Goal: Task Accomplishment & Management: Use online tool/utility

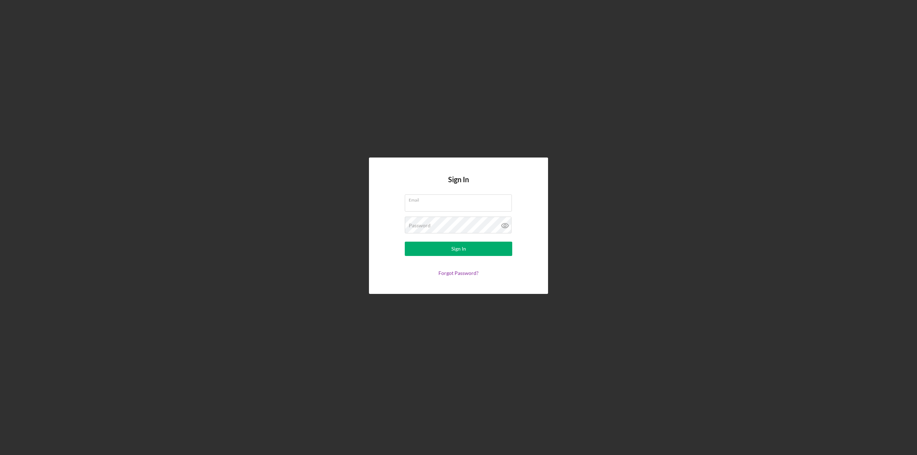
type input "[PERSON_NAME][EMAIL_ADDRESS][PERSON_NAME][DOMAIN_NAME]"
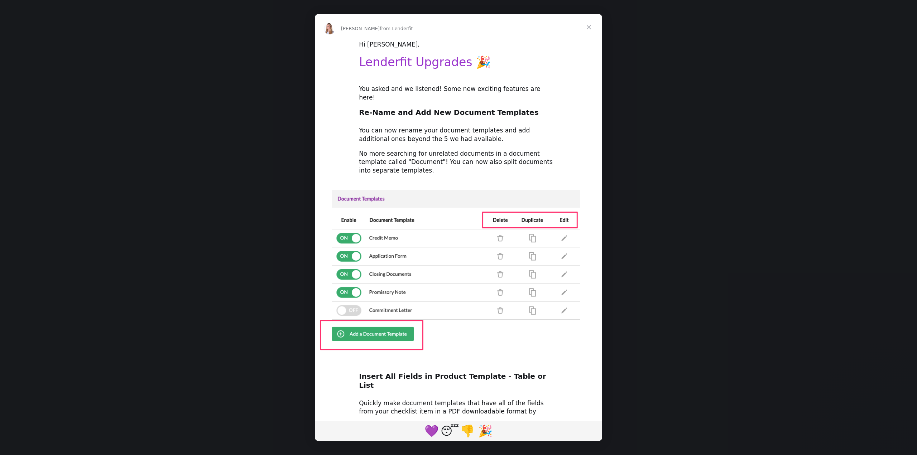
click at [592, 30] on span "Close" at bounding box center [589, 27] width 26 height 26
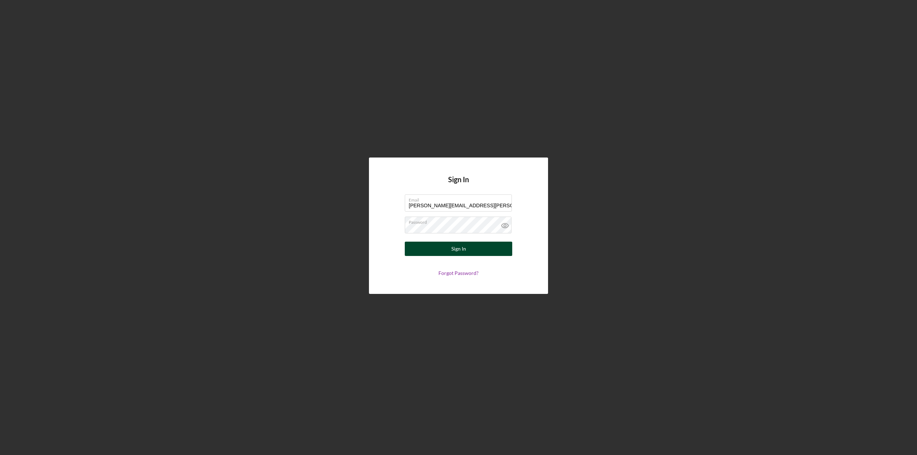
click at [444, 251] on button "Sign In" at bounding box center [458, 249] width 107 height 14
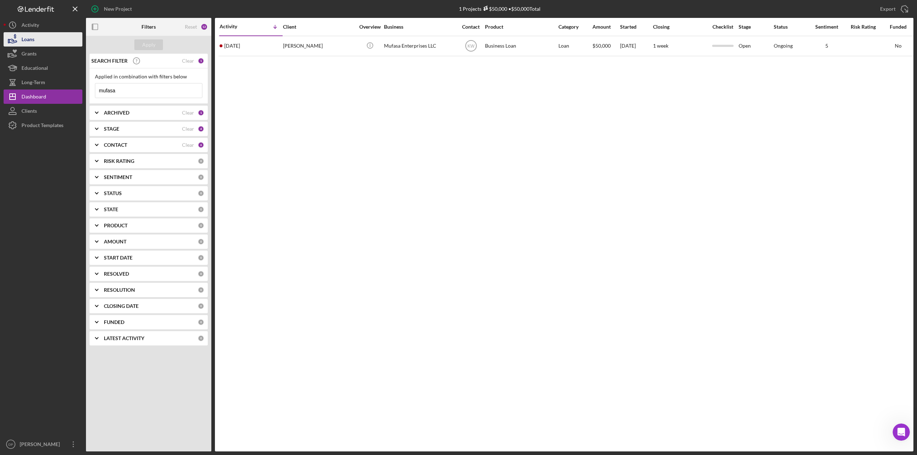
click at [36, 41] on button "Loans" at bounding box center [43, 39] width 79 height 14
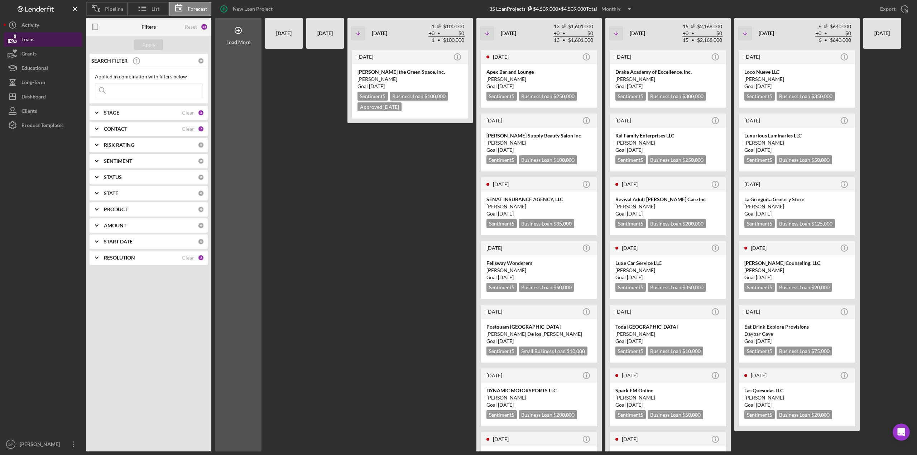
click at [26, 38] on div "Loans" at bounding box center [27, 40] width 13 height 16
click at [113, 8] on span "Pipeline" at bounding box center [114, 9] width 18 height 6
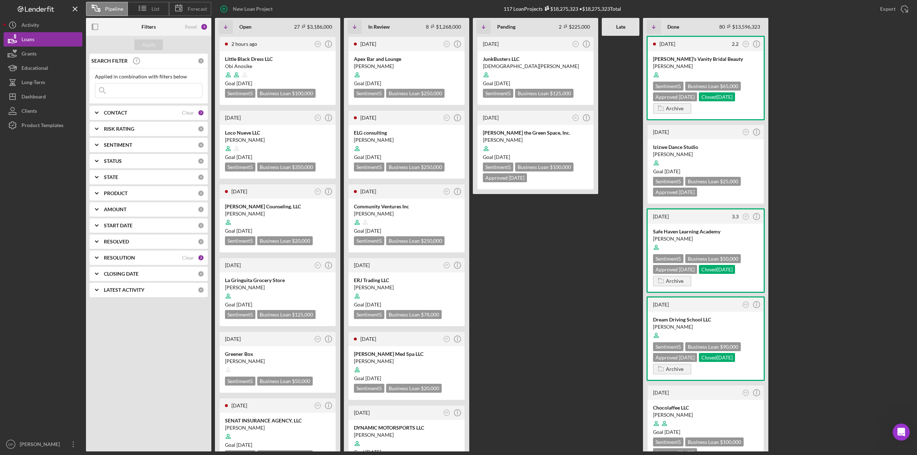
click at [127, 92] on input at bounding box center [148, 90] width 107 height 14
type input "choco"
click at [148, 45] on div "Apply" at bounding box center [148, 44] width 13 height 11
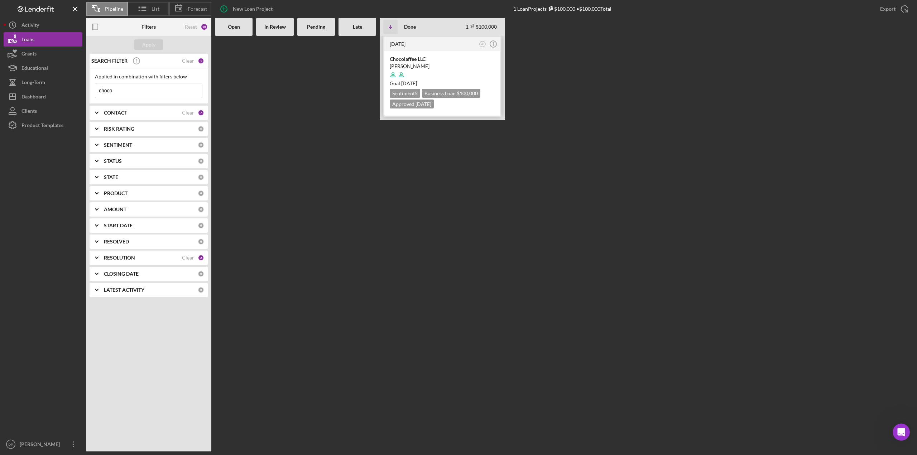
click at [429, 63] on div "[PERSON_NAME]" at bounding box center [442, 66] width 105 height 7
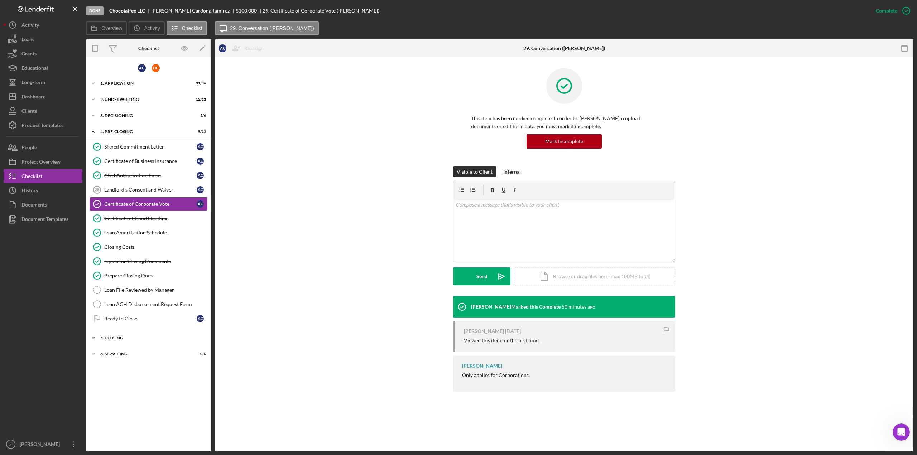
click at [95, 334] on icon "Icon/Expander" at bounding box center [93, 338] width 14 height 14
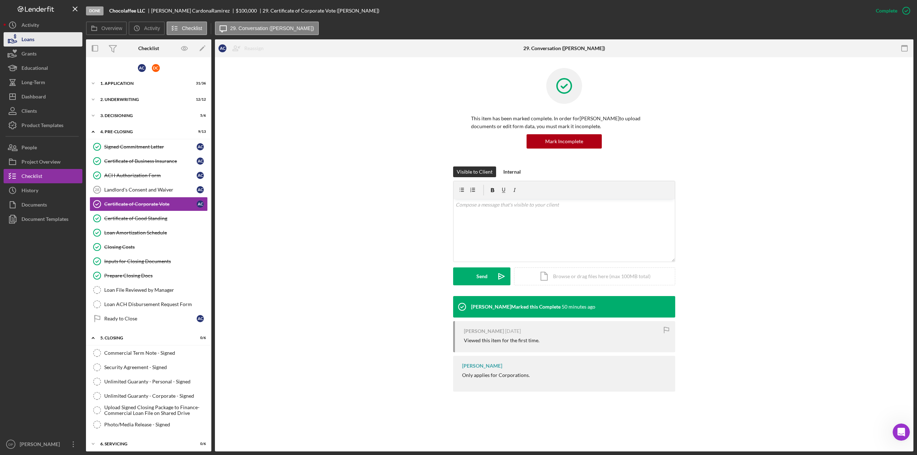
click at [38, 35] on button "Loans" at bounding box center [43, 39] width 79 height 14
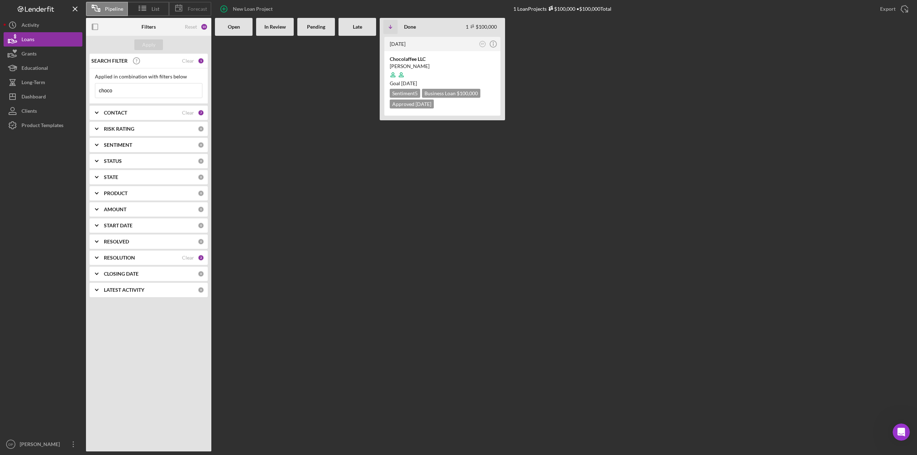
click at [189, 8] on span "Forecast" at bounding box center [197, 9] width 19 height 6
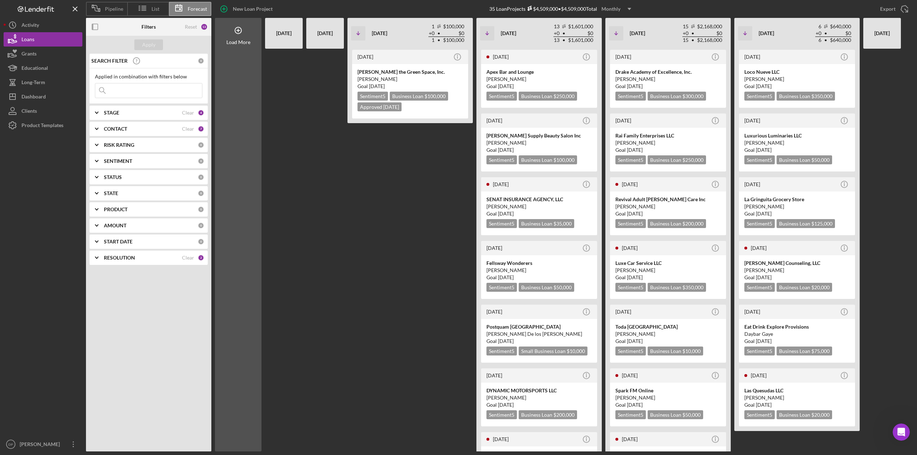
click at [138, 91] on input at bounding box center [148, 90] width 107 height 14
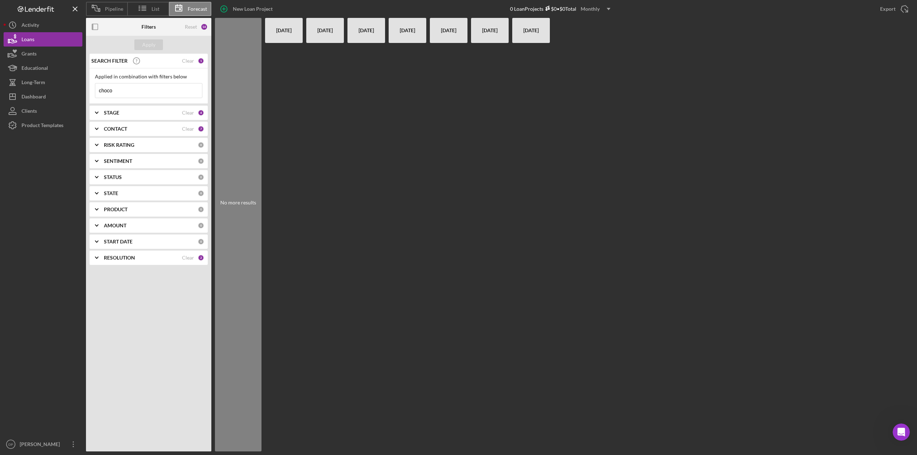
type input "choco"
click at [107, 115] on b "STAGE" at bounding box center [111, 113] width 15 height 6
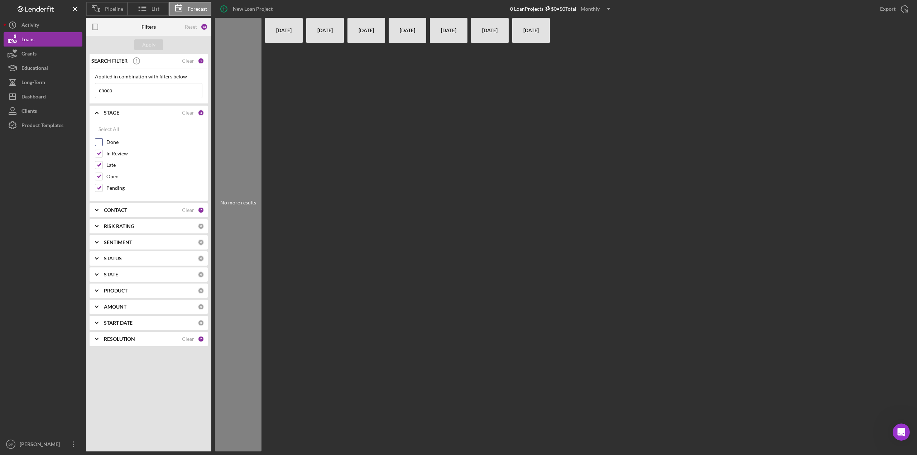
click at [99, 142] on input "Done" at bounding box center [98, 142] width 7 height 7
click at [145, 44] on div "Apply" at bounding box center [148, 44] width 13 height 11
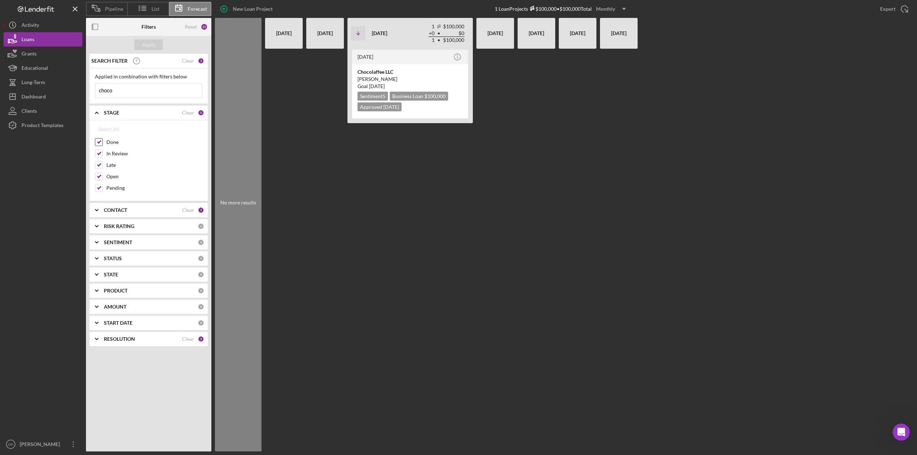
click at [96, 142] on input "Done" at bounding box center [98, 142] width 7 height 7
checkbox input "false"
click at [309, 164] on div at bounding box center [325, 250] width 38 height 403
click at [383, 290] on div "[DATE] Icon/Info Chocolaffee LLC [PERSON_NAME] Goal [DATE] Sentiment 5 Business…" at bounding box center [409, 250] width 125 height 403
drag, startPoint x: 113, startPoint y: 90, endPoint x: 68, endPoint y: 89, distance: 45.5
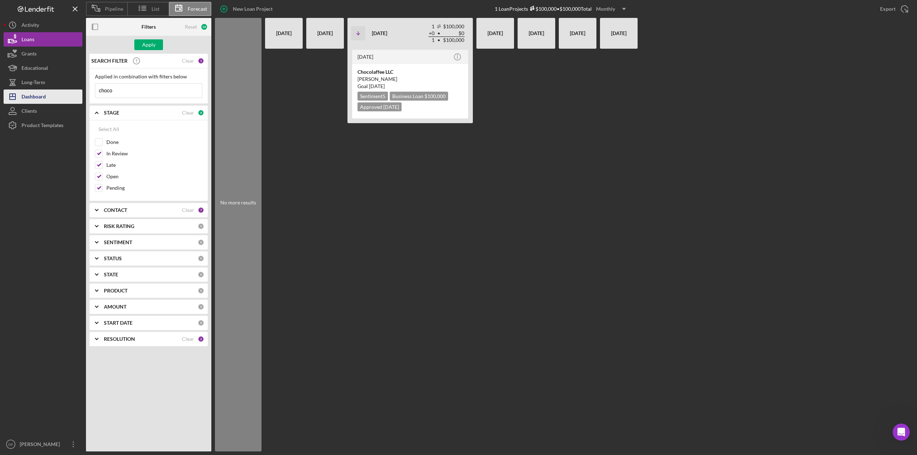
click at [68, 89] on div "Pipeline List Forecast New Loan Project 1 Loan Projects $100,000 • $100,000 Tot…" at bounding box center [459, 226] width 910 height 452
click at [157, 46] on button "Apply" at bounding box center [148, 44] width 29 height 11
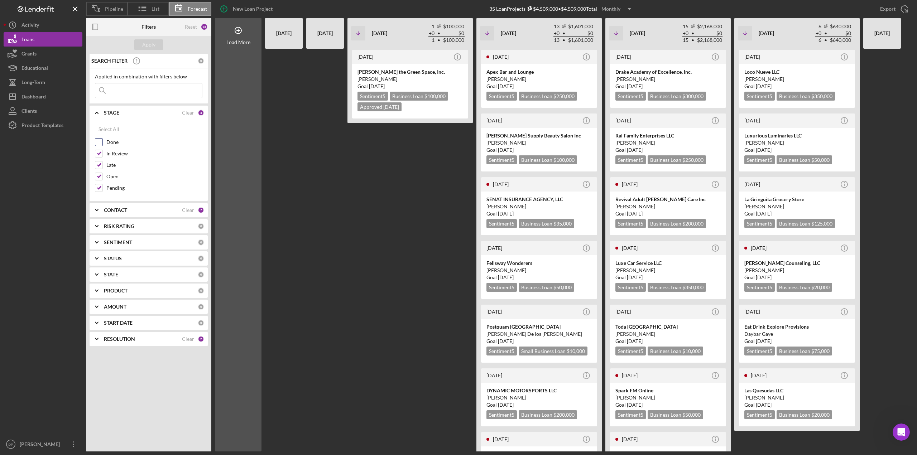
click at [101, 139] on input "Done" at bounding box center [98, 142] width 7 height 7
click at [150, 45] on div "Apply" at bounding box center [148, 44] width 13 height 11
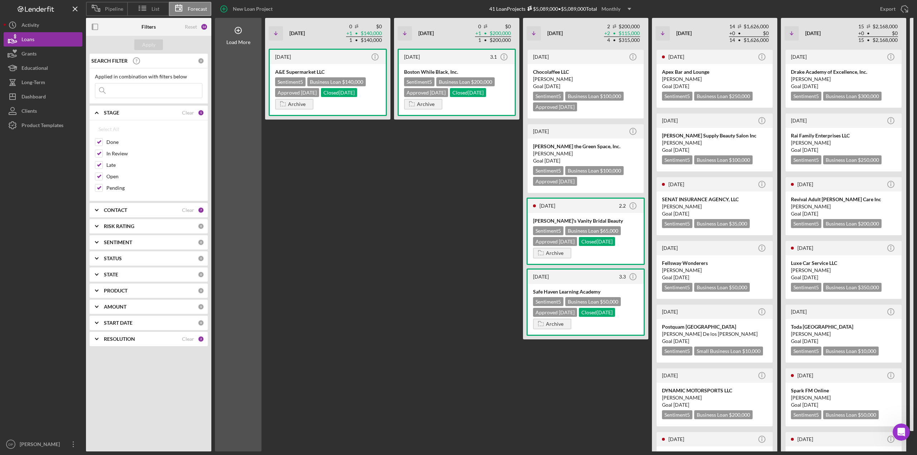
click at [98, 136] on div "Select All Done In Review Late Open Pending" at bounding box center [148, 158] width 107 height 73
click at [97, 139] on input "Done" at bounding box center [98, 142] width 7 height 7
click at [149, 43] on div "Apply" at bounding box center [148, 44] width 13 height 11
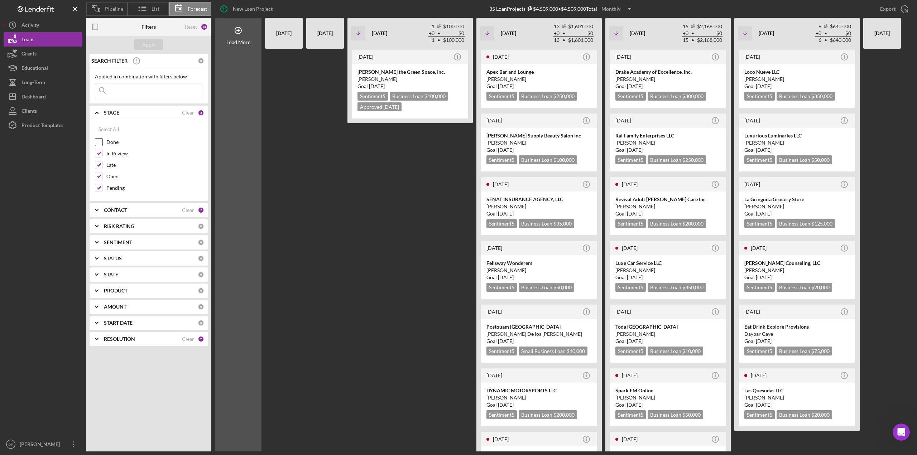
click at [100, 141] on input "Done" at bounding box center [98, 142] width 7 height 7
checkbox input "true"
click at [155, 43] on div "Apply" at bounding box center [148, 44] width 13 height 11
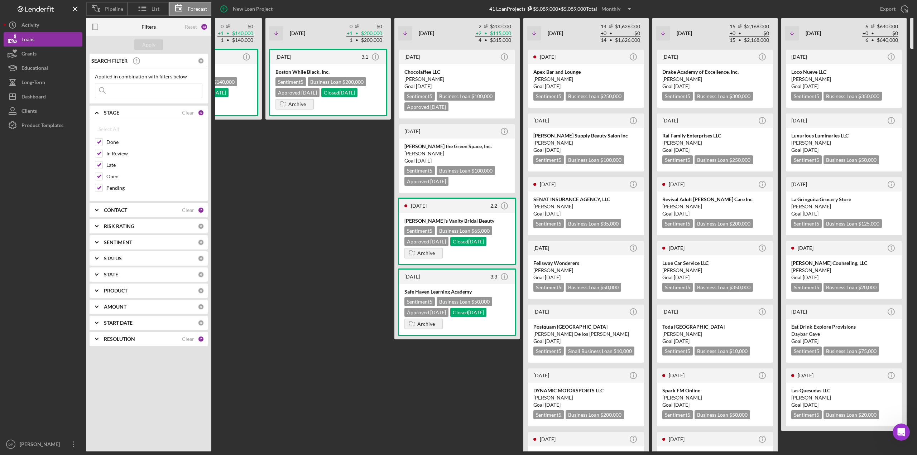
scroll to position [0, 167]
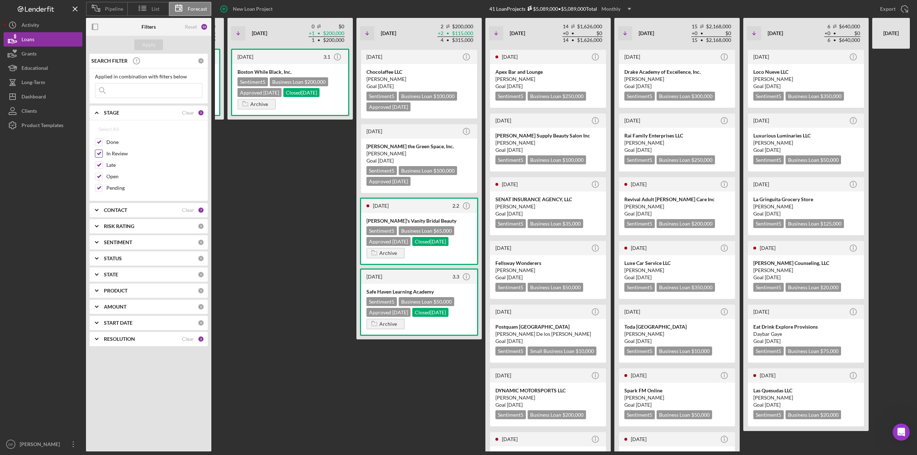
click at [101, 154] on input "In Review" at bounding box center [98, 153] width 7 height 7
checkbox input "false"
click at [100, 166] on input "Late" at bounding box center [98, 165] width 7 height 7
checkbox input "false"
click at [99, 174] on input "Open" at bounding box center [98, 176] width 7 height 7
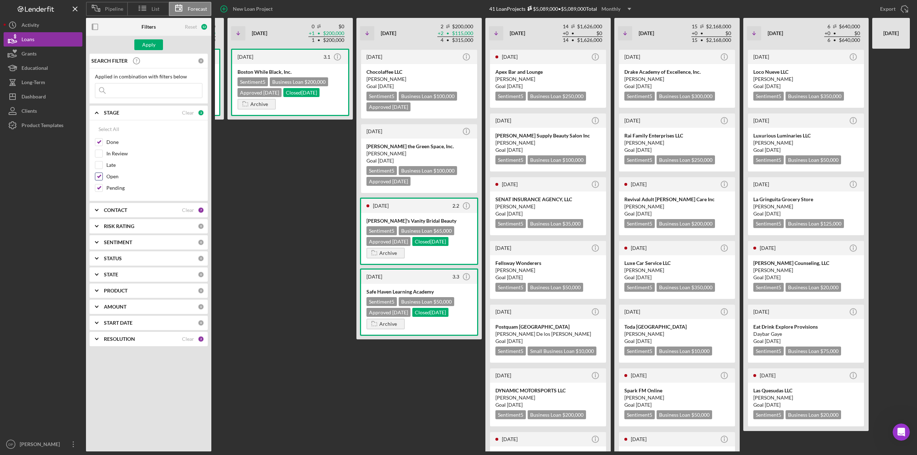
checkbox input "false"
click at [98, 187] on input "Pending" at bounding box center [98, 187] width 7 height 7
checkbox input "false"
click at [155, 43] on div "Apply" at bounding box center [148, 44] width 13 height 11
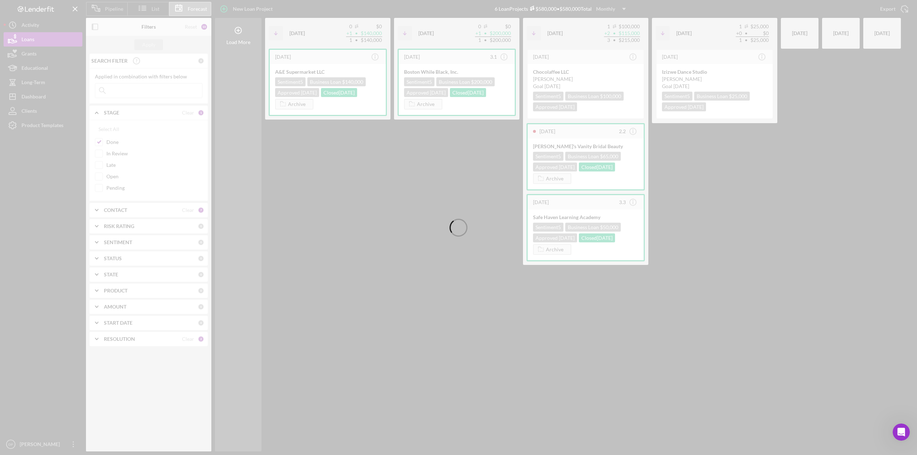
scroll to position [0, 0]
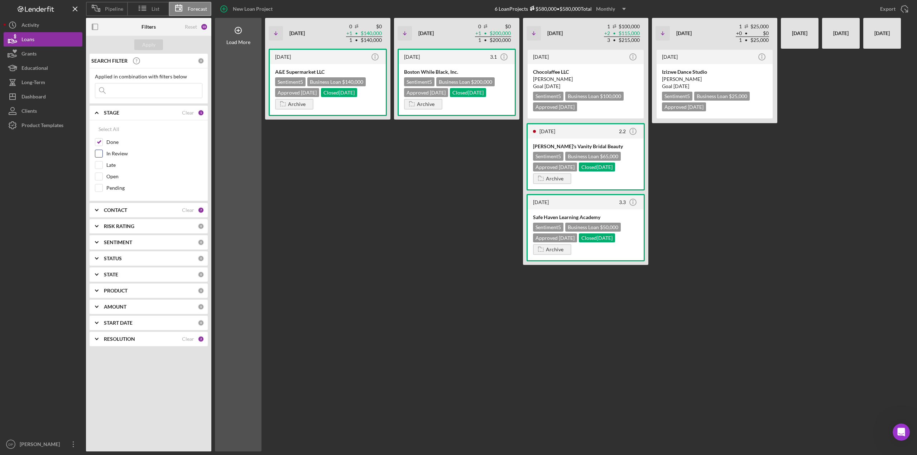
click at [100, 153] on input "In Review" at bounding box center [98, 153] width 7 height 7
checkbox input "true"
click at [100, 165] on input "Late" at bounding box center [98, 165] width 7 height 7
checkbox input "true"
click at [98, 177] on input "Open" at bounding box center [98, 176] width 7 height 7
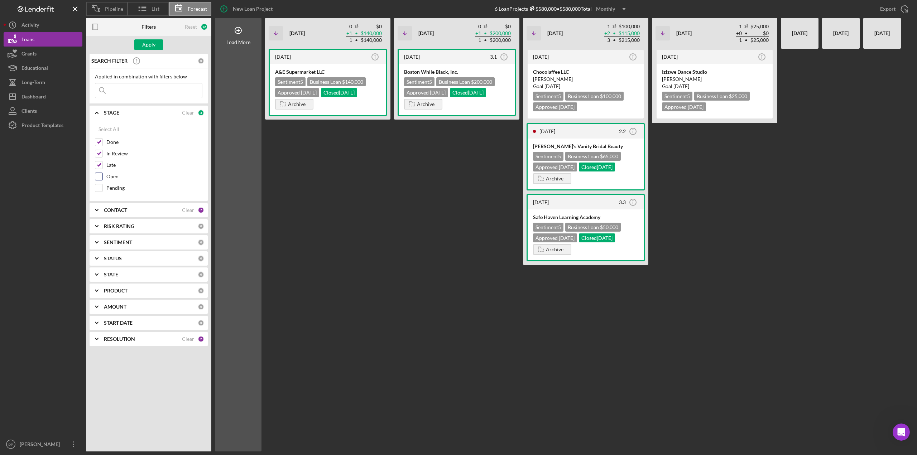
checkbox input "true"
click at [100, 188] on input "Pending" at bounding box center [98, 187] width 7 height 7
checkbox input "true"
click at [102, 142] on input "Done" at bounding box center [98, 142] width 7 height 7
checkbox input "false"
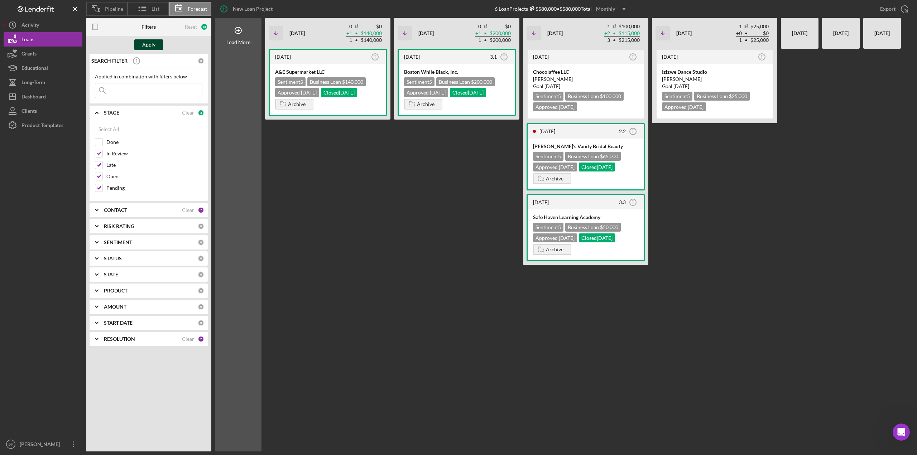
click at [144, 46] on div "Apply" at bounding box center [148, 44] width 13 height 11
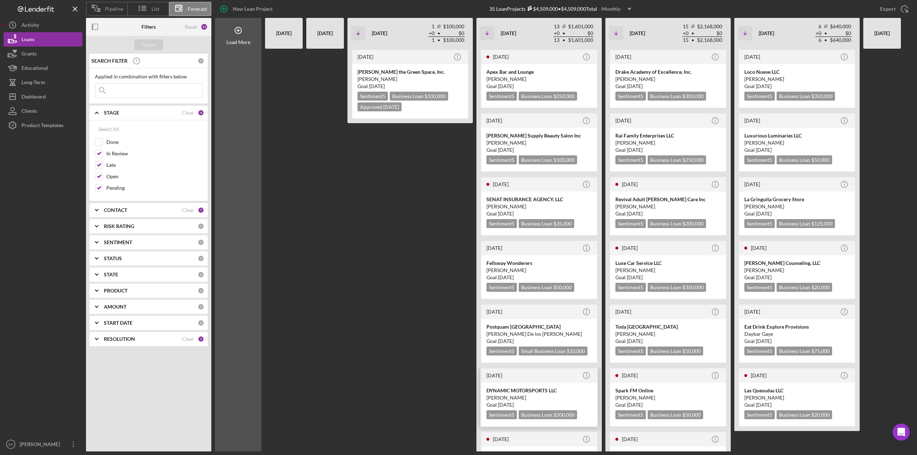
click at [552, 388] on div "DYNAMIC MOTORSPORTS LLC" at bounding box center [538, 390] width 105 height 7
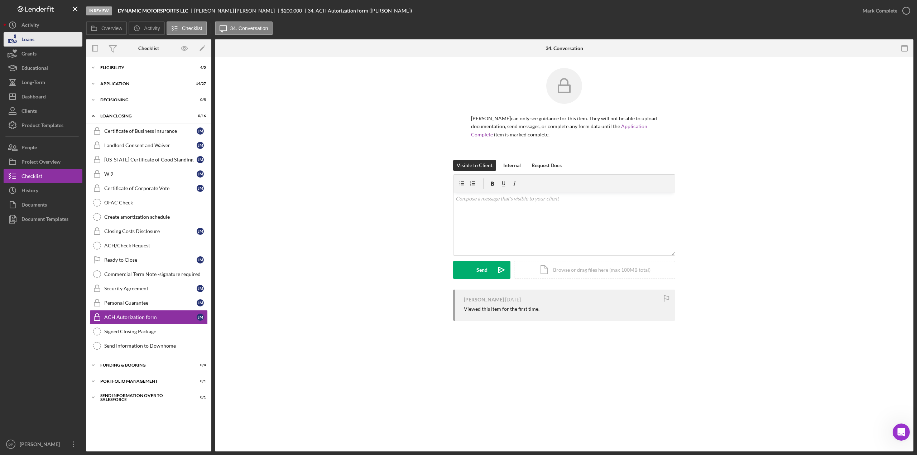
click at [34, 44] on button "Loans" at bounding box center [43, 39] width 79 height 14
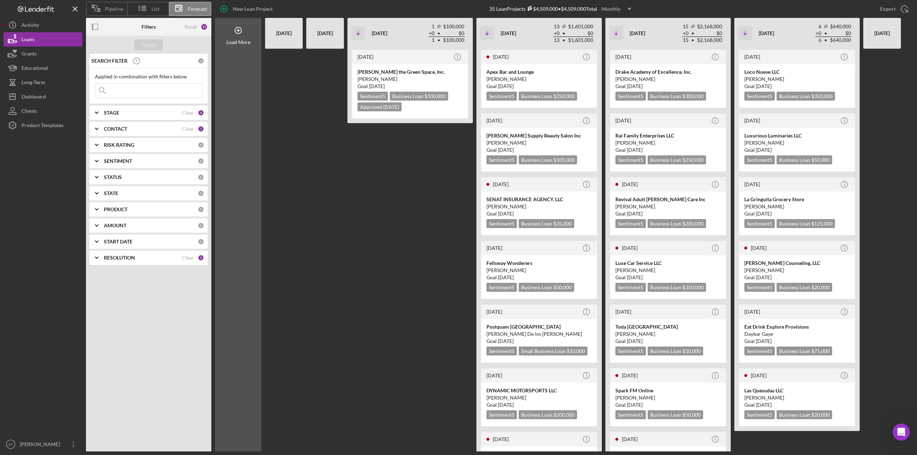
click at [96, 112] on polyline at bounding box center [96, 112] width 3 height 1
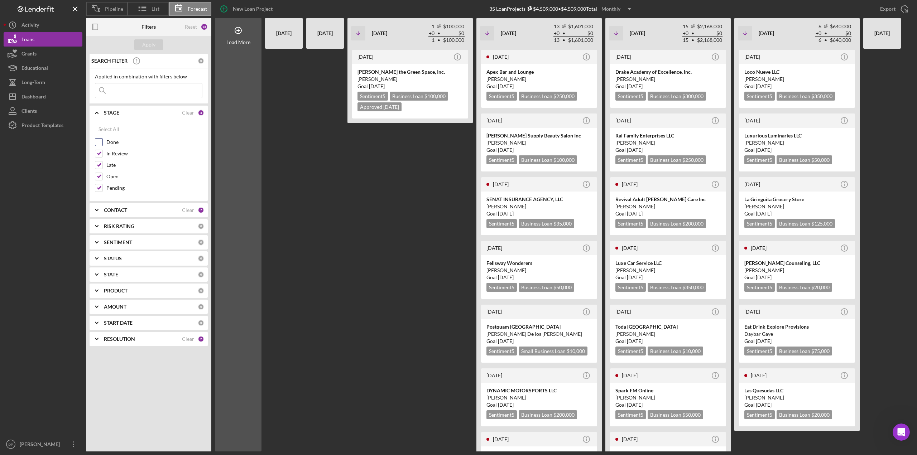
click at [99, 143] on input "Done" at bounding box center [98, 142] width 7 height 7
checkbox input "true"
click at [96, 154] on input "In Review" at bounding box center [98, 153] width 7 height 7
checkbox input "false"
click at [97, 164] on input "Late" at bounding box center [98, 165] width 7 height 7
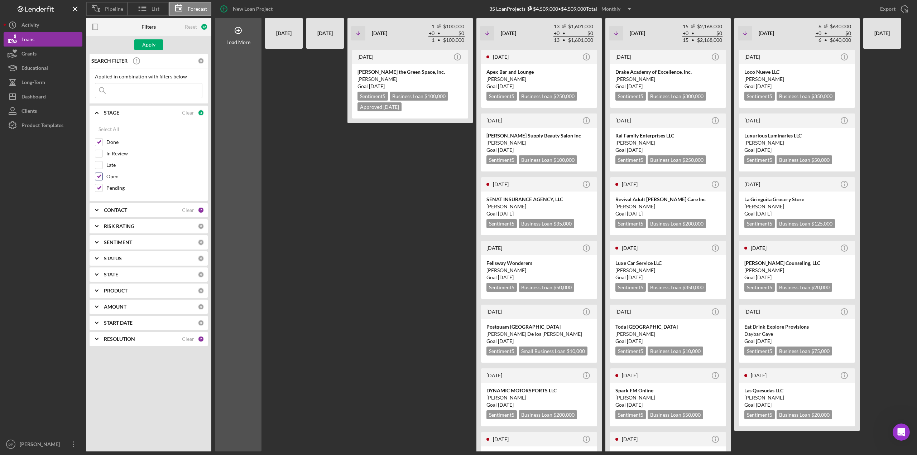
click at [97, 173] on div at bounding box center [99, 177] width 8 height 8
click at [101, 165] on input "Late" at bounding box center [98, 165] width 7 height 7
checkbox input "true"
click at [100, 152] on input "In Review" at bounding box center [98, 153] width 7 height 7
checkbox input "true"
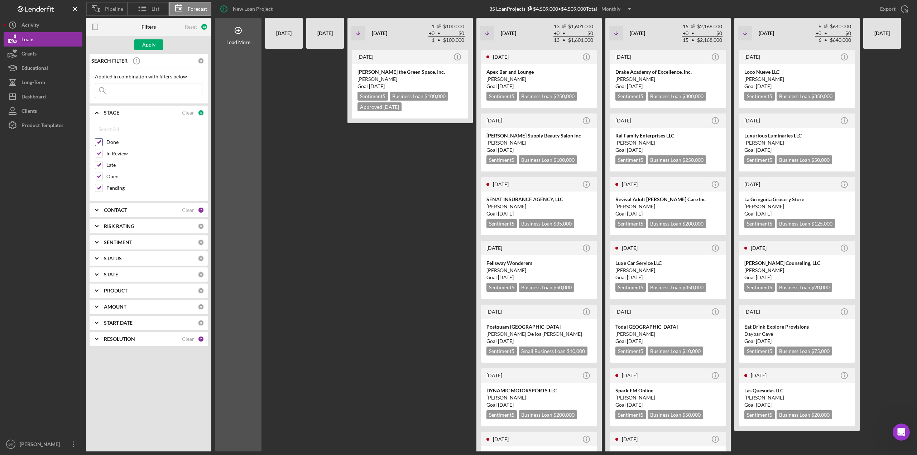
click at [98, 141] on input "Done" at bounding box center [98, 142] width 7 height 7
click at [96, 142] on input "Done" at bounding box center [98, 142] width 7 height 7
checkbox input "true"
click at [98, 154] on input "In Review" at bounding box center [98, 153] width 7 height 7
checkbox input "false"
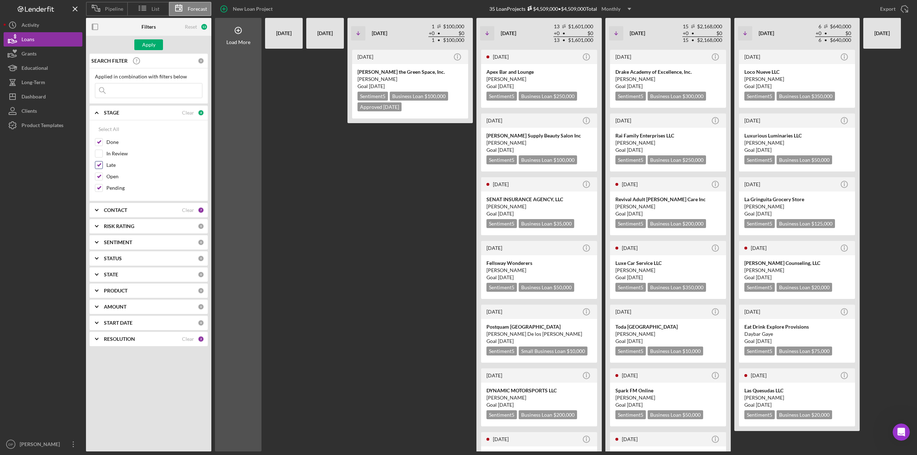
click at [97, 165] on input "Late" at bounding box center [98, 165] width 7 height 7
checkbox input "false"
click at [100, 180] on div "Open" at bounding box center [148, 178] width 107 height 11
click at [99, 188] on input "Pending" at bounding box center [98, 187] width 7 height 7
checkbox input "false"
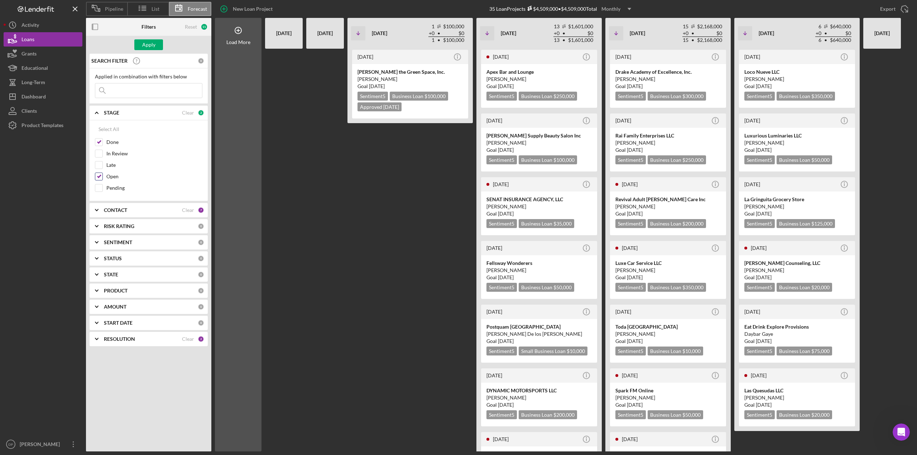
click at [100, 177] on input "Open" at bounding box center [98, 176] width 7 height 7
checkbox input "false"
click at [147, 40] on div "Apply" at bounding box center [148, 44] width 13 height 11
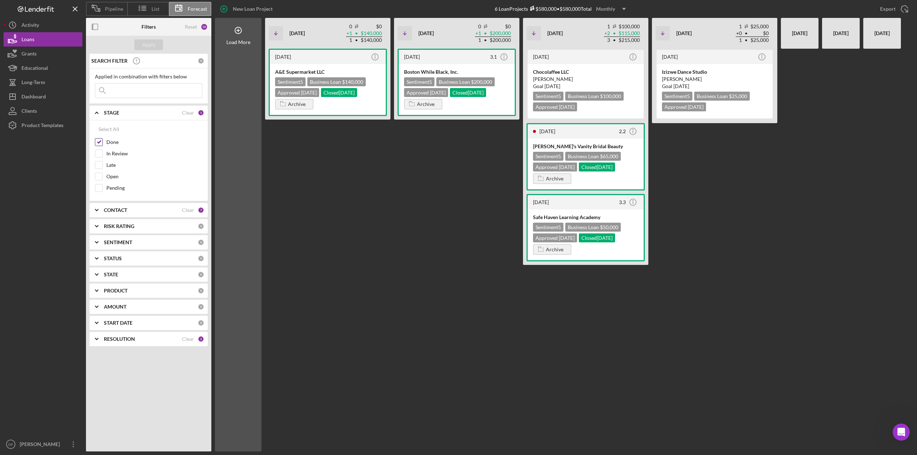
click at [97, 142] on input "Done" at bounding box center [98, 142] width 7 height 7
checkbox input "false"
click at [96, 154] on input "In Review" at bounding box center [98, 153] width 7 height 7
checkbox input "true"
click at [96, 164] on input "Late" at bounding box center [98, 165] width 7 height 7
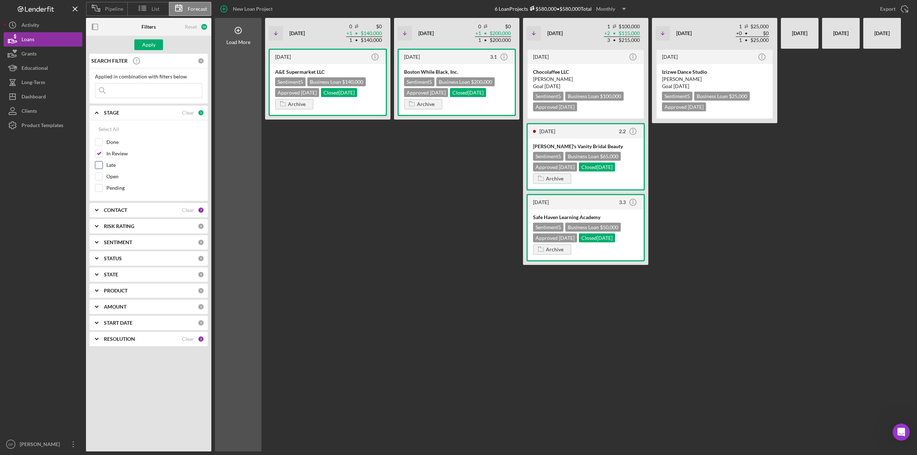
checkbox input "true"
click at [99, 178] on input "Open" at bounding box center [98, 176] width 7 height 7
checkbox input "true"
click at [97, 188] on input "Pending" at bounding box center [98, 187] width 7 height 7
checkbox input "true"
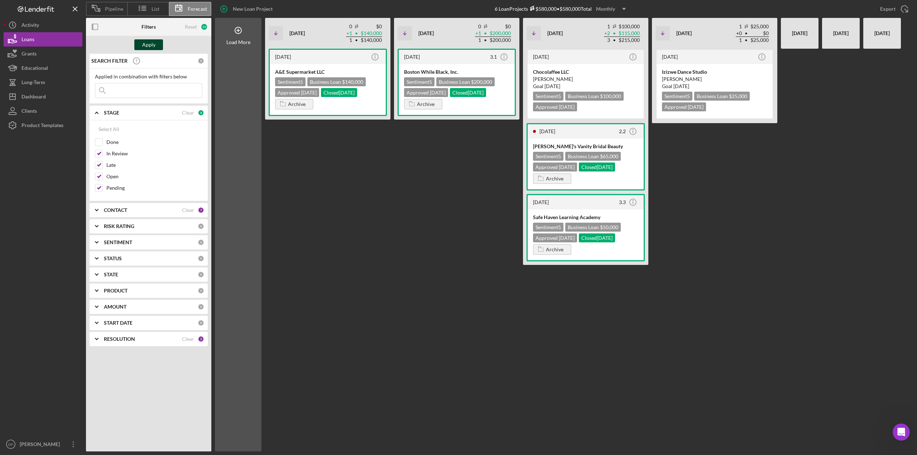
click at [153, 45] on div "Apply" at bounding box center [148, 44] width 13 height 11
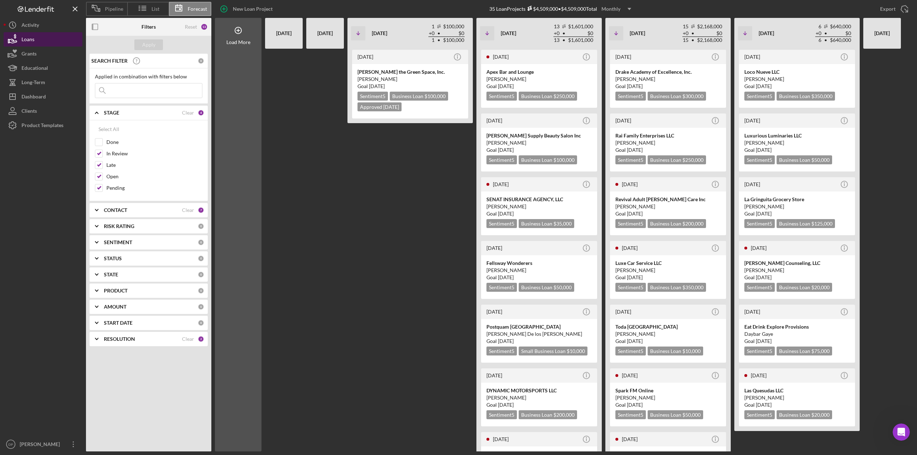
click at [29, 37] on div "Loans" at bounding box center [27, 40] width 13 height 16
click at [154, 9] on span "List" at bounding box center [156, 9] width 8 height 6
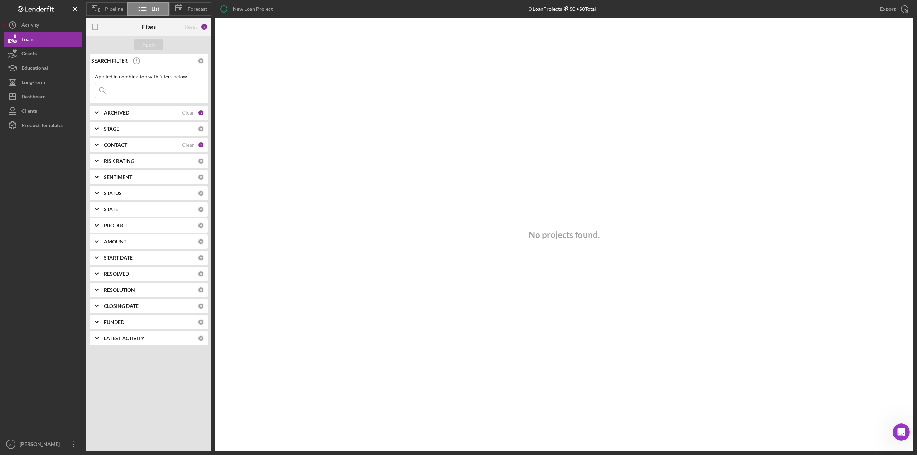
click at [97, 125] on icon "Icon/Expander" at bounding box center [97, 129] width 18 height 18
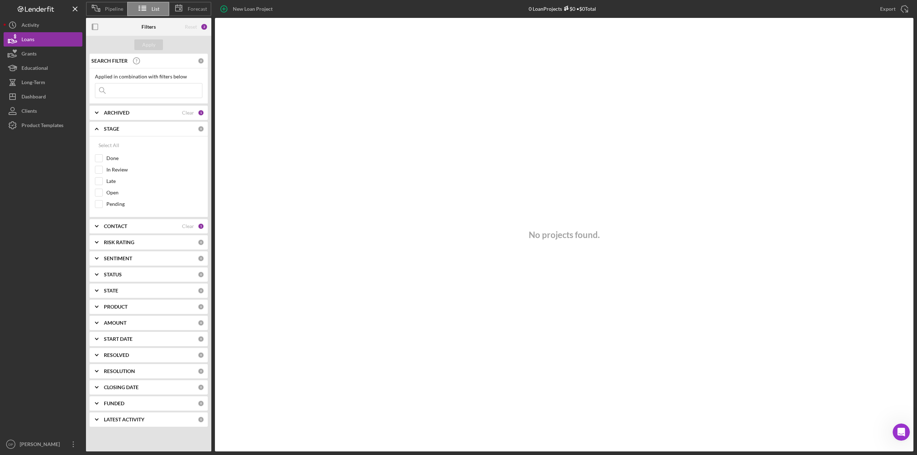
click at [136, 87] on input at bounding box center [148, 90] width 107 height 14
type input "choco"
click at [147, 40] on div "Apply" at bounding box center [148, 44] width 13 height 11
click at [101, 160] on input "Done" at bounding box center [98, 158] width 7 height 7
click at [141, 41] on button "Apply" at bounding box center [148, 44] width 29 height 11
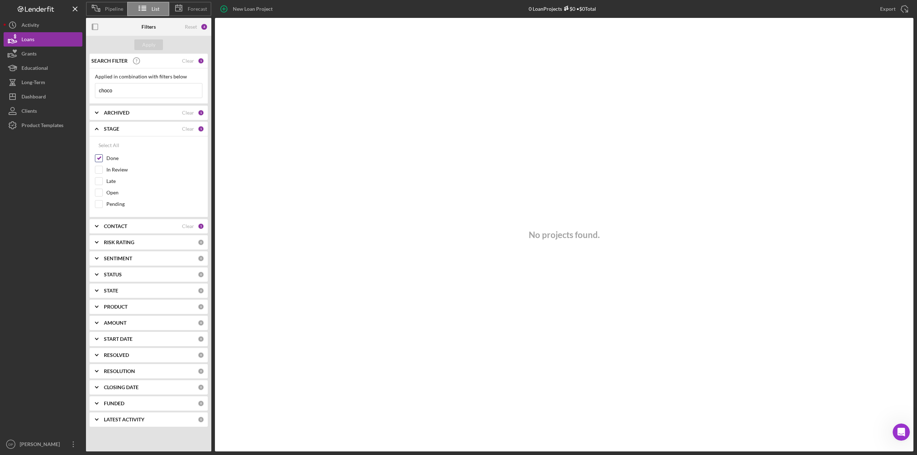
click at [97, 161] on input "Done" at bounding box center [98, 158] width 7 height 7
checkbox input "false"
drag, startPoint x: 108, startPoint y: 91, endPoint x: 75, endPoint y: 91, distance: 32.6
click at [76, 91] on div "Pipeline List Forecast New Loan Project 0 Loan Projects $0 • $0 Total Export Ic…" at bounding box center [459, 226] width 910 height 452
click at [161, 47] on button "Apply" at bounding box center [148, 44] width 29 height 11
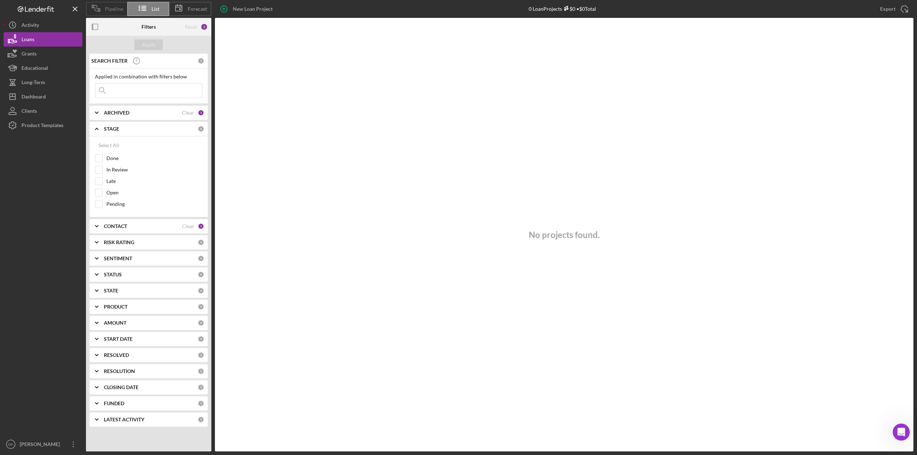
click at [107, 5] on div "Pipeline" at bounding box center [106, 9] width 41 height 14
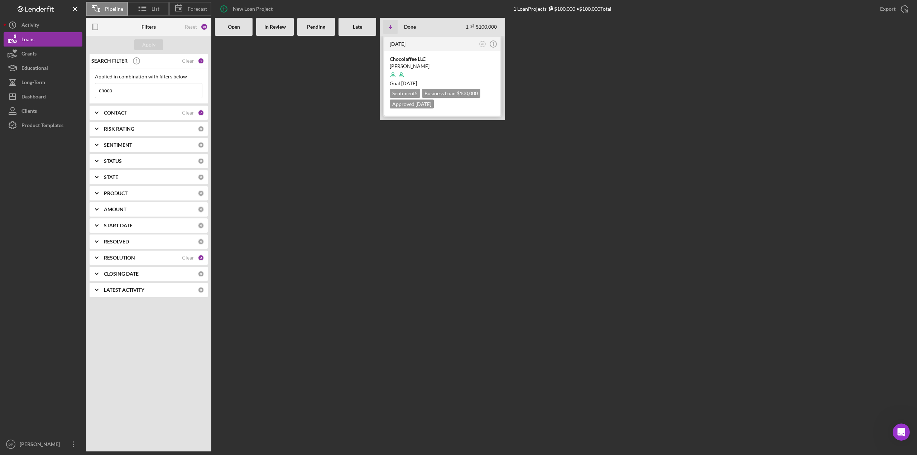
click at [427, 61] on div "Chocolaffee LLC" at bounding box center [442, 59] width 105 height 7
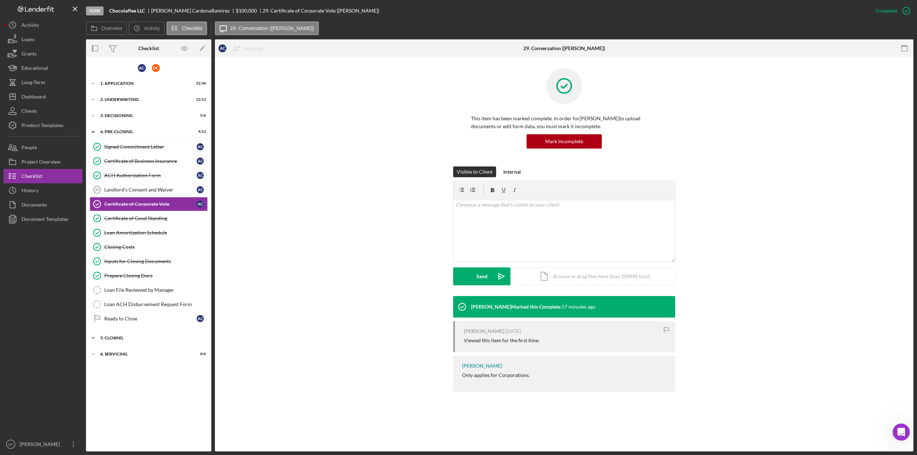
click at [92, 335] on icon "Icon/Expander" at bounding box center [93, 338] width 14 height 14
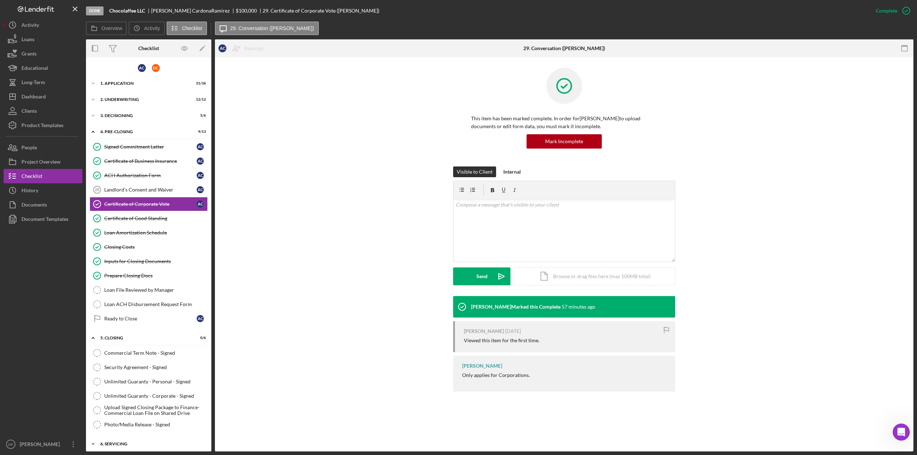
click at [90, 439] on icon "Icon/Expander" at bounding box center [93, 444] width 14 height 14
click at [95, 116] on icon "Icon/Expander" at bounding box center [93, 116] width 14 height 14
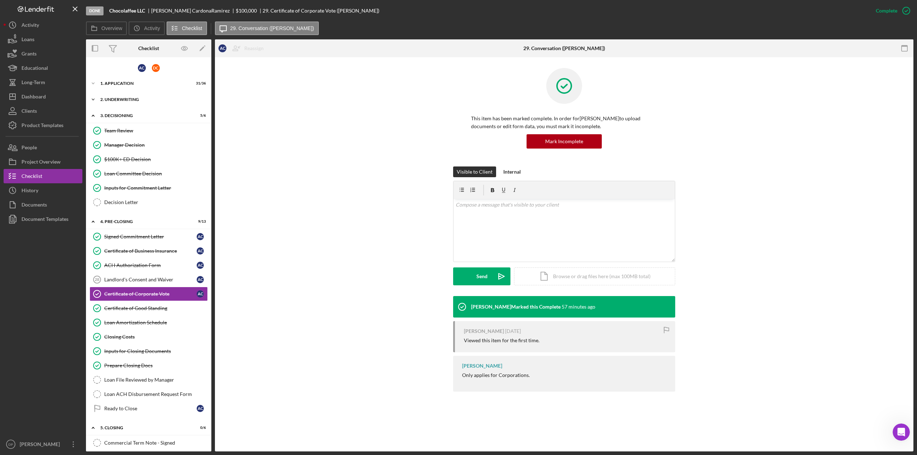
click at [94, 99] on polyline at bounding box center [93, 99] width 2 height 1
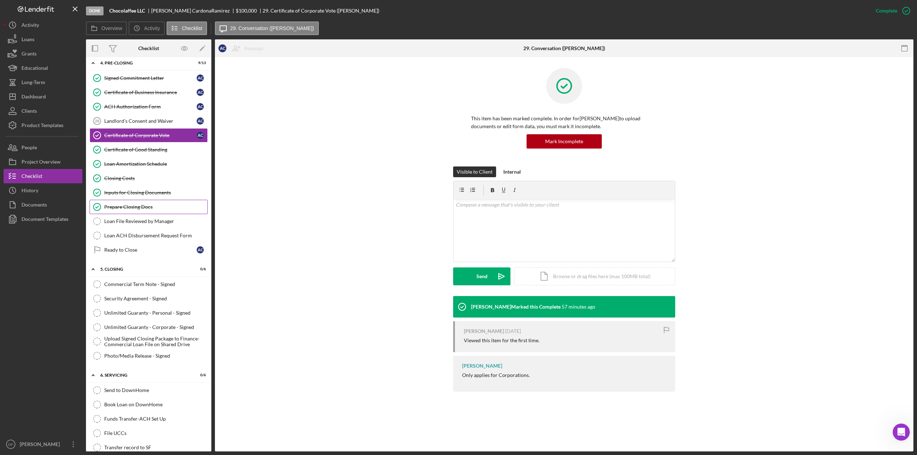
scroll to position [348, 0]
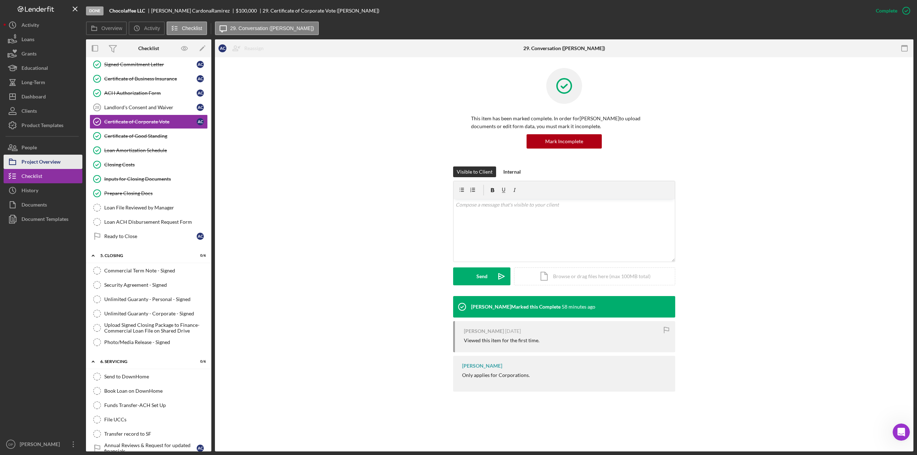
click at [37, 163] on div "Project Overview" at bounding box center [40, 163] width 39 height 16
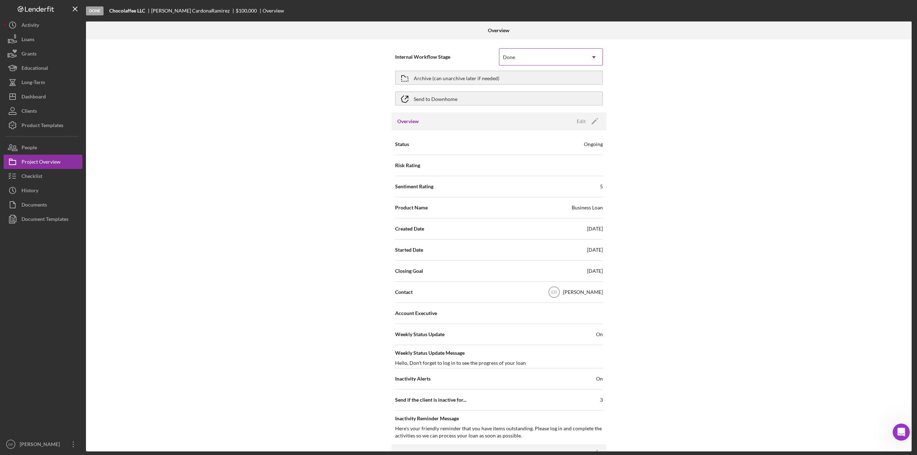
click at [594, 56] on icon "Icon/Dropdown Arrow" at bounding box center [593, 57] width 17 height 17
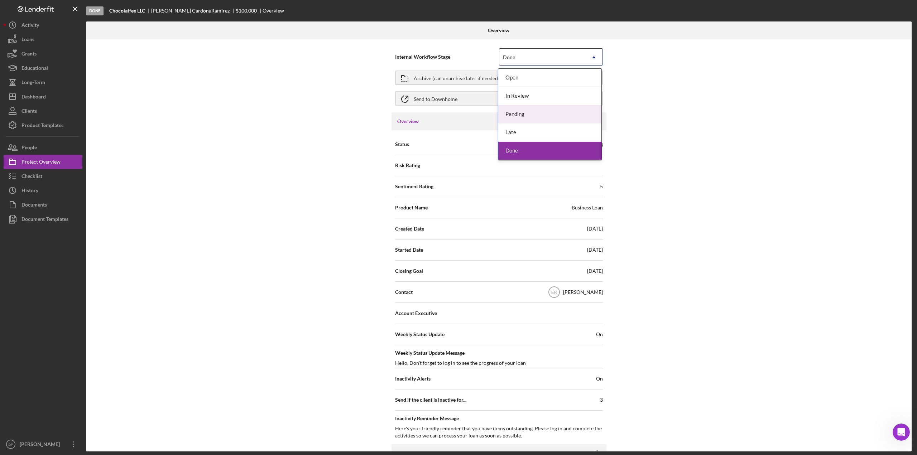
click at [525, 119] on div "Pending" at bounding box center [549, 114] width 103 height 18
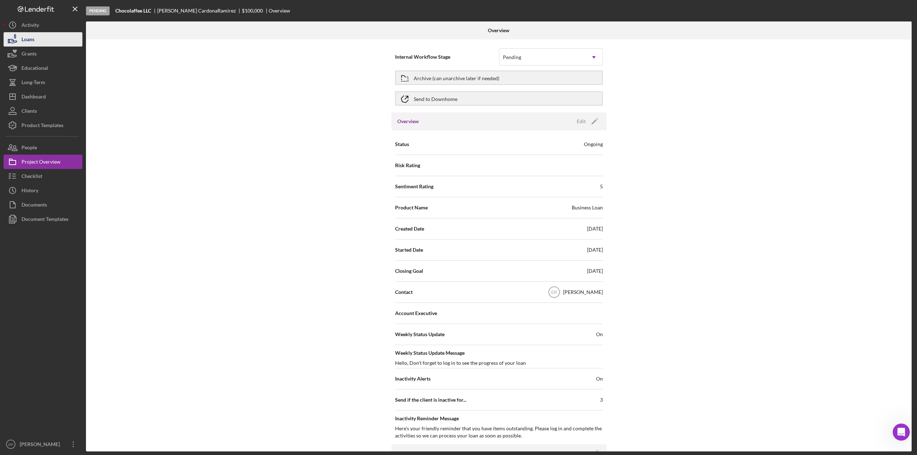
click at [43, 41] on button "Loans" at bounding box center [43, 39] width 79 height 14
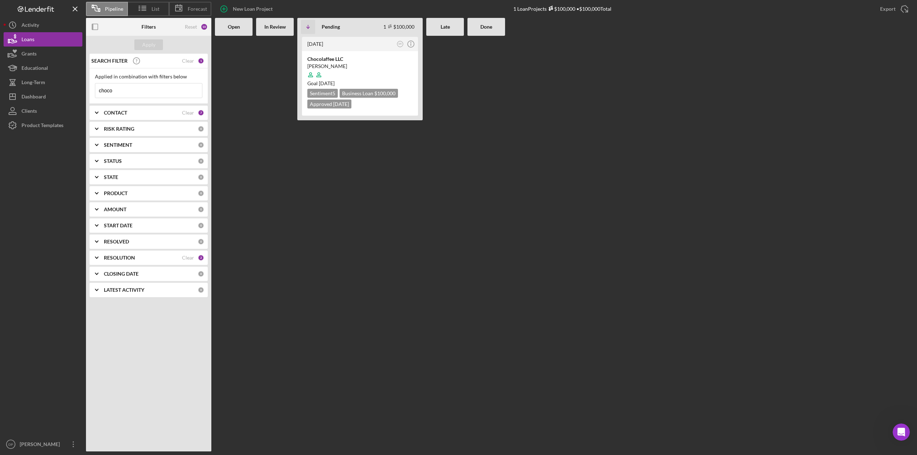
drag, startPoint x: 126, startPoint y: 91, endPoint x: 82, endPoint y: 92, distance: 44.1
click at [82, 92] on div "Pipeline List Forecast New Loan Project 1 Loan Projects $100,000 • $100,000 Tot…" at bounding box center [459, 226] width 910 height 452
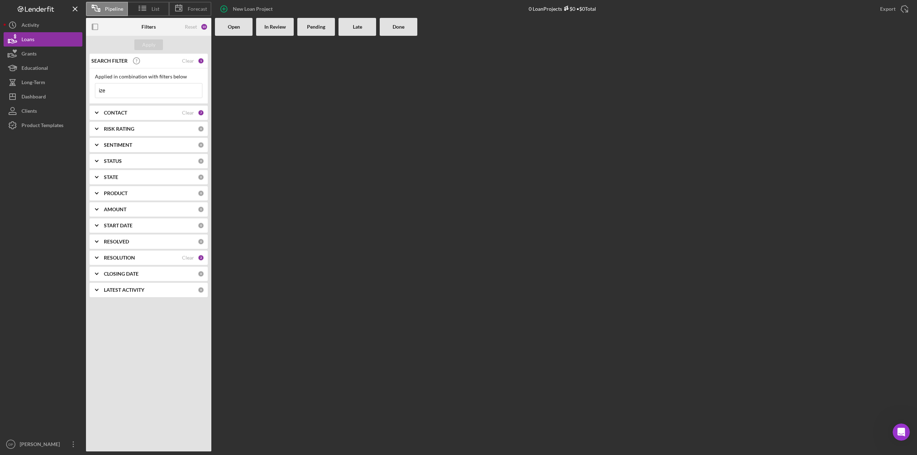
type input "ize"
click at [117, 177] on b "STATE" at bounding box center [111, 177] width 14 height 6
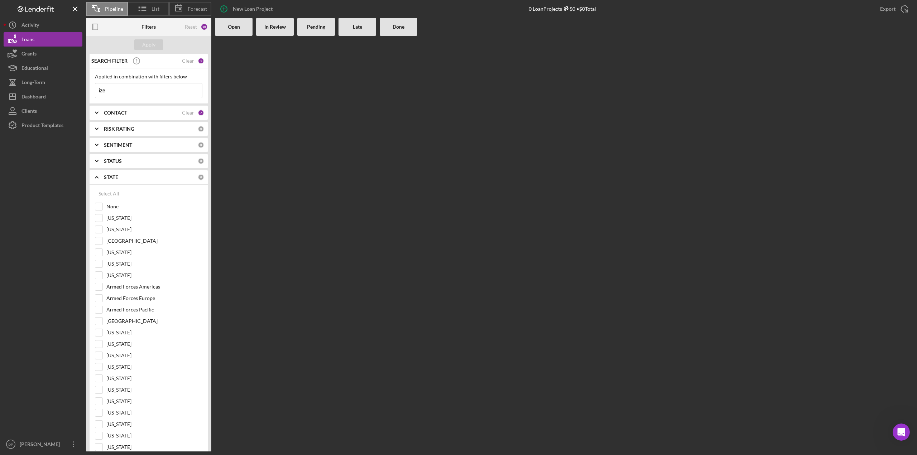
click at [117, 177] on b "STATE" at bounding box center [111, 177] width 14 height 6
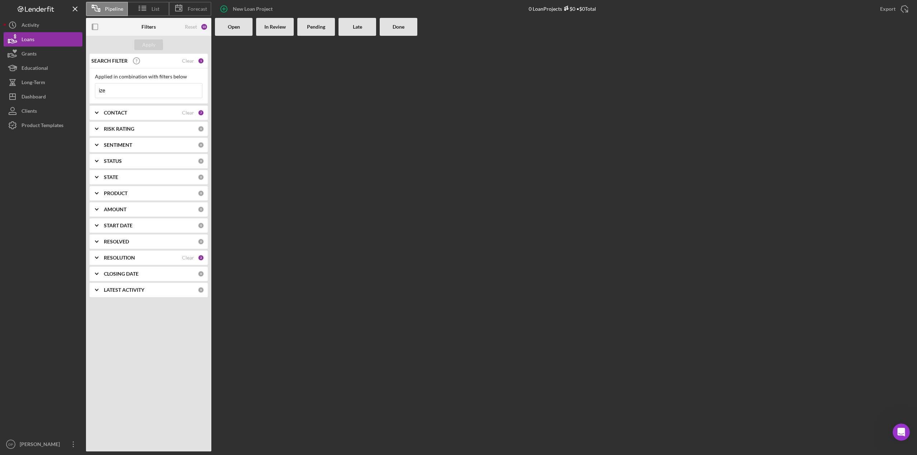
click at [193, 0] on div "Pipeline List Forecast New Loan Project 0 Loan Projects $0 • $0 Total Export Ic…" at bounding box center [499, 9] width 827 height 18
click at [189, 7] on span "Forecast" at bounding box center [197, 9] width 19 height 6
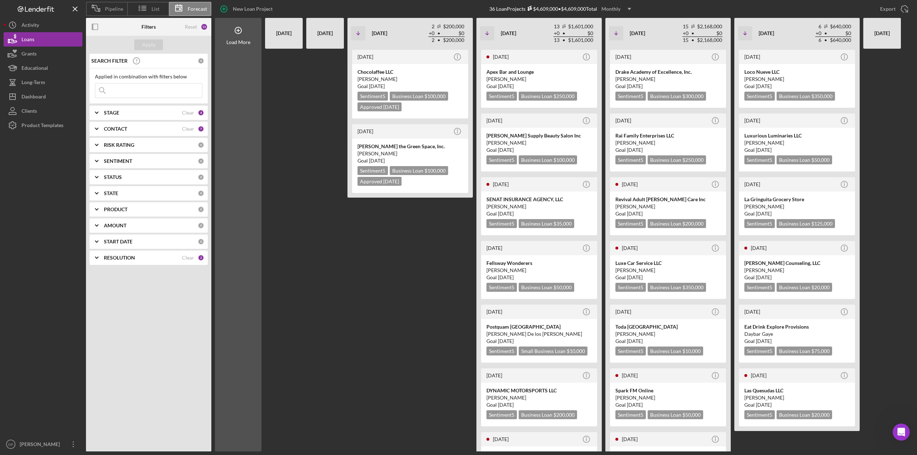
click at [116, 118] on div "STAGE Clear 4" at bounding box center [154, 113] width 100 height 14
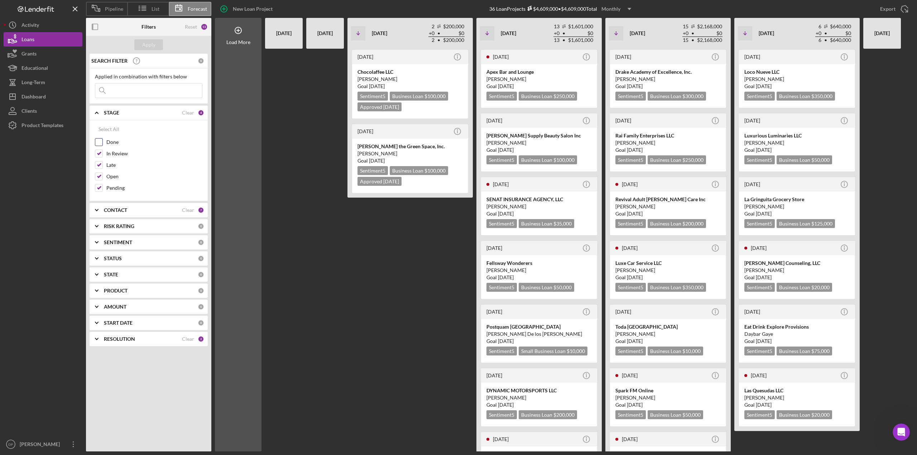
click at [103, 148] on div "Done" at bounding box center [148, 143] width 107 height 11
click at [102, 144] on input "Done" at bounding box center [98, 142] width 7 height 7
checkbox input "true"
click at [122, 93] on input at bounding box center [148, 90] width 107 height 14
click at [160, 45] on button "Apply" at bounding box center [148, 44] width 29 height 11
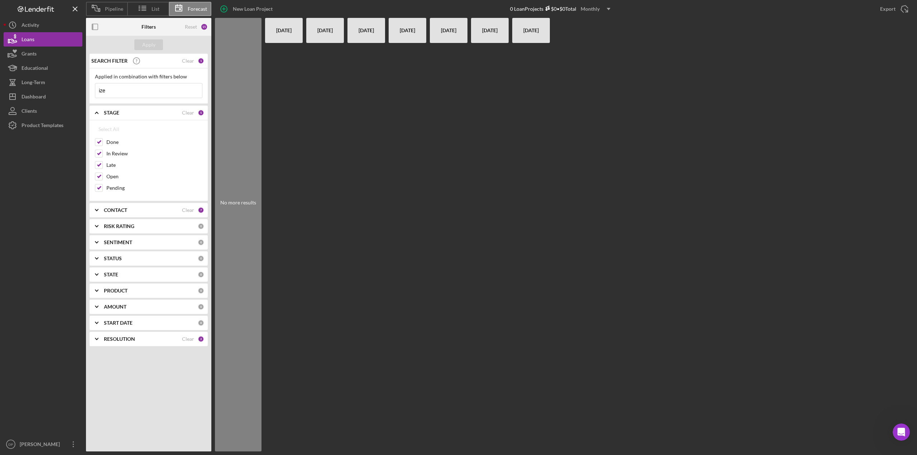
drag, startPoint x: 108, startPoint y: 92, endPoint x: 113, endPoint y: 96, distance: 6.2
click at [83, 88] on div "Pipeline List Forecast New Loan Project 0 Loan Projects $0 • $0 Total Monthly I…" at bounding box center [459, 226] width 910 height 452
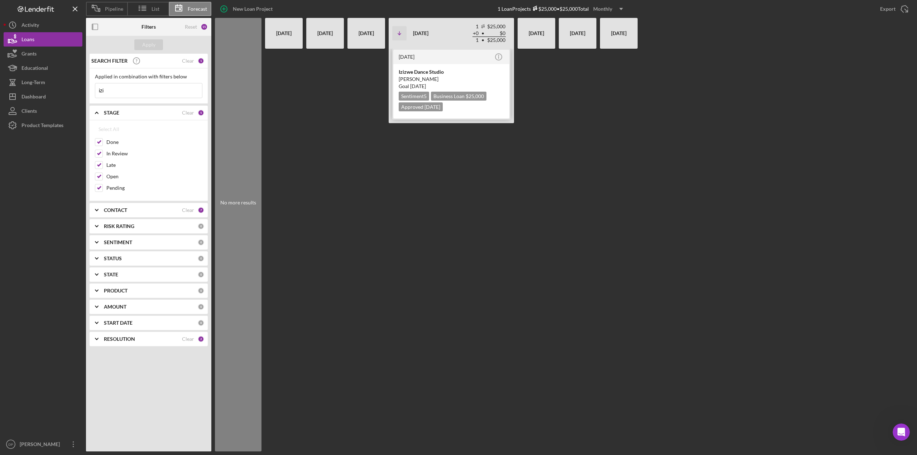
type input "izi"
click at [422, 70] on div "Izizwe Dance Studio" at bounding box center [451, 71] width 105 height 7
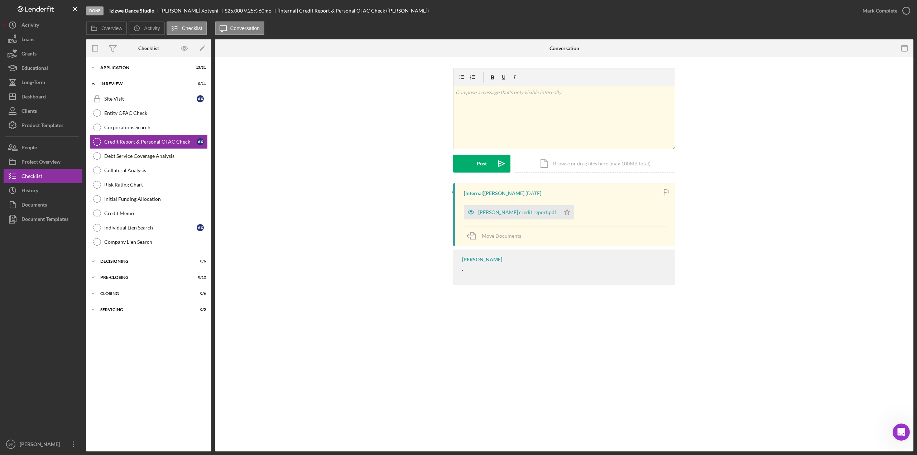
drag, startPoint x: 104, startPoint y: 32, endPoint x: 111, endPoint y: 35, distance: 7.7
click at [104, 32] on button "Overview" at bounding box center [106, 28] width 41 height 14
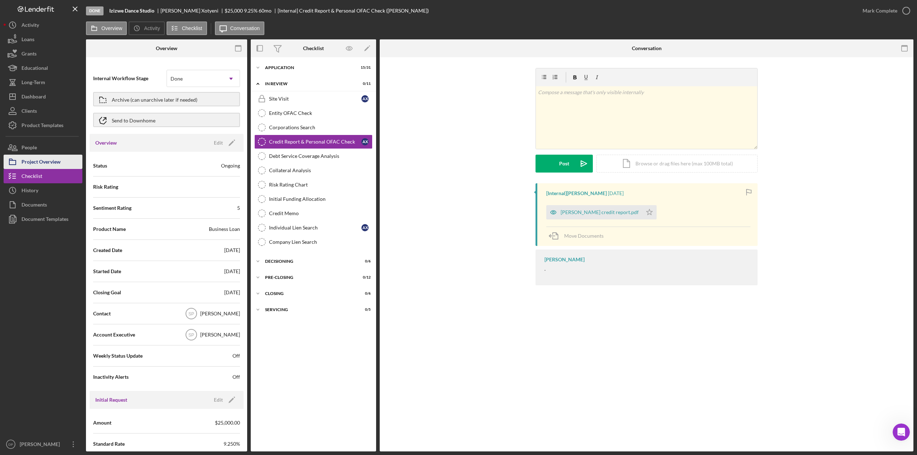
click at [58, 163] on div "Project Overview" at bounding box center [40, 163] width 39 height 16
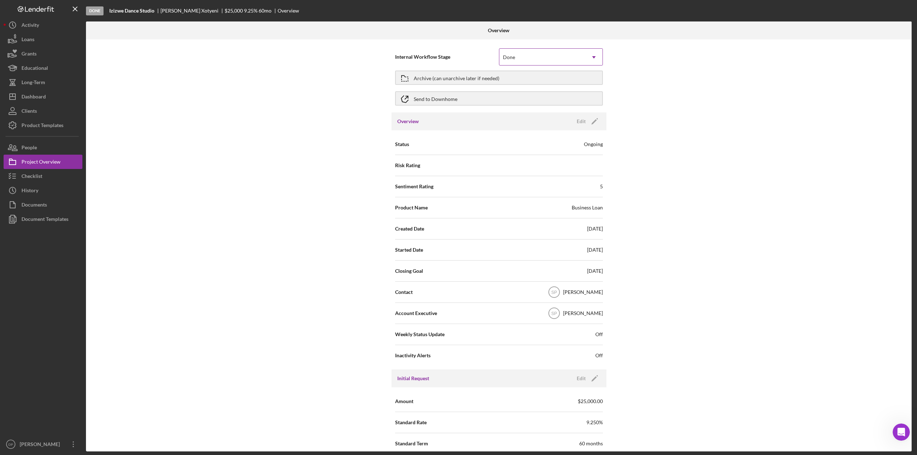
click at [560, 57] on div "Done" at bounding box center [542, 57] width 86 height 16
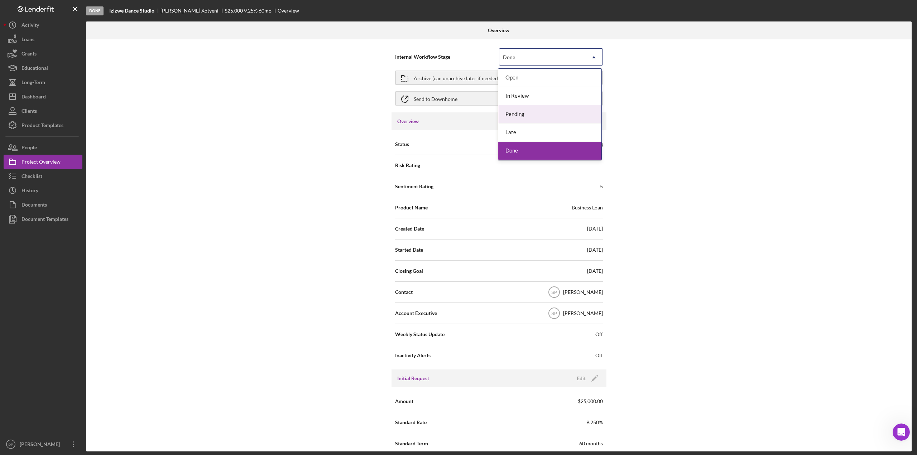
click at [539, 111] on div "Pending" at bounding box center [549, 114] width 103 height 18
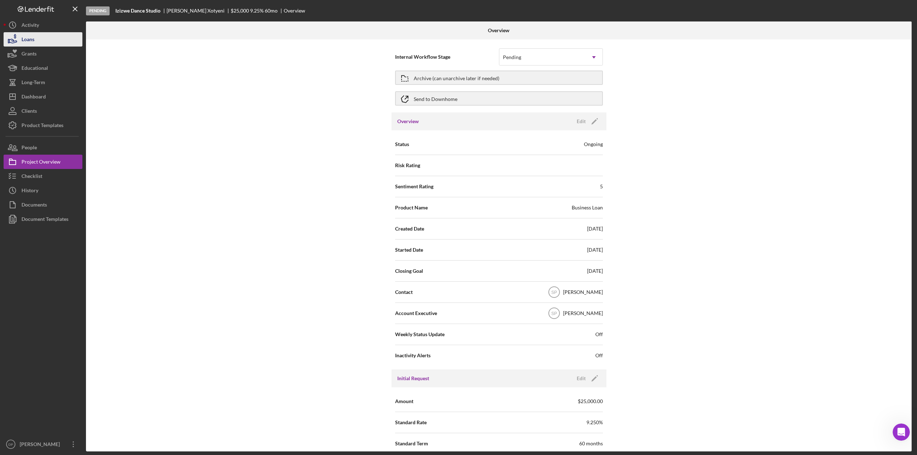
click at [39, 41] on button "Loans" at bounding box center [43, 39] width 79 height 14
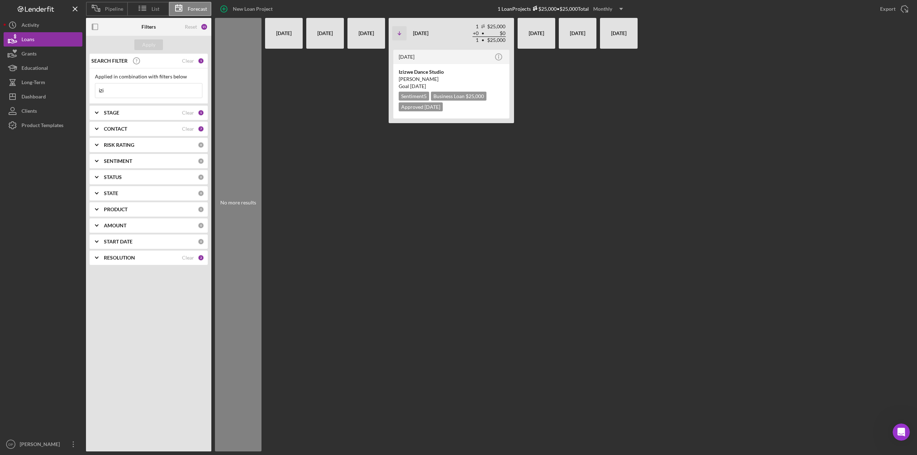
click at [188, 10] on icon at bounding box center [179, 8] width 18 height 18
drag, startPoint x: 133, startPoint y: 97, endPoint x: 82, endPoint y: 95, distance: 50.5
click at [82, 95] on div "Pipeline List Forecast New Loan Project 1 Loan Projects $25,000 • $25,000 Total…" at bounding box center [459, 226] width 910 height 452
click at [115, 113] on b "STAGE" at bounding box center [111, 113] width 15 height 6
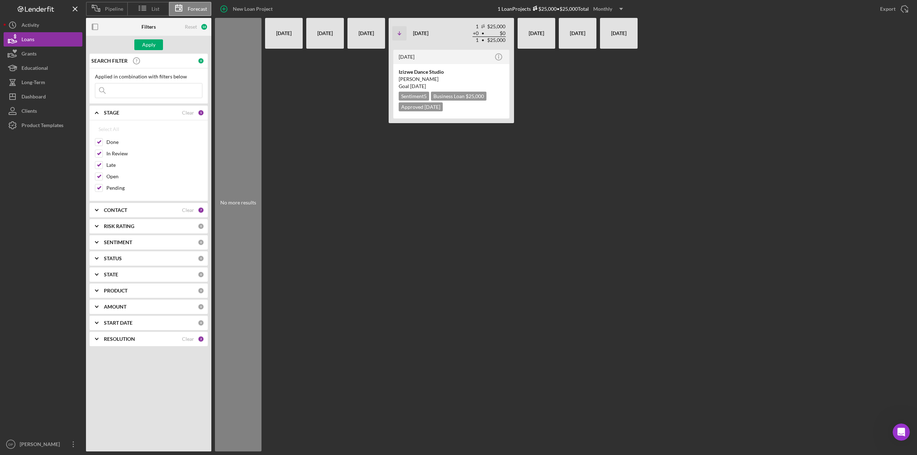
click at [115, 113] on b "STAGE" at bounding box center [111, 113] width 15 height 6
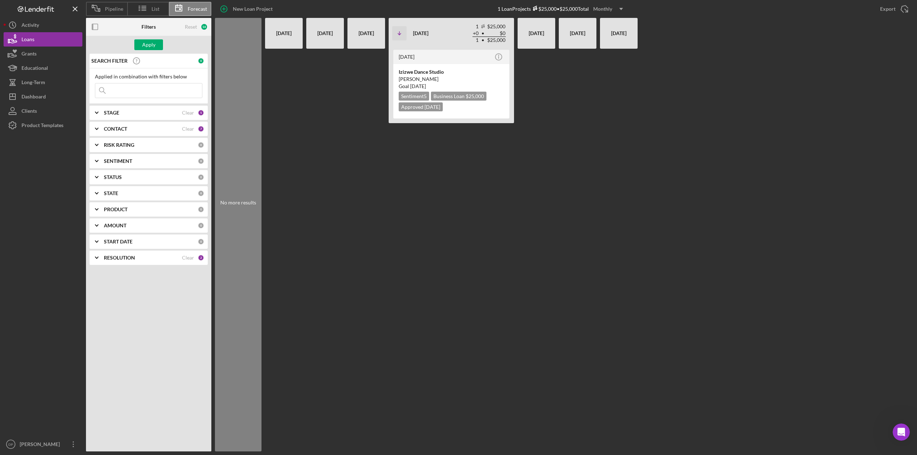
click at [115, 113] on b "STAGE" at bounding box center [111, 113] width 15 height 6
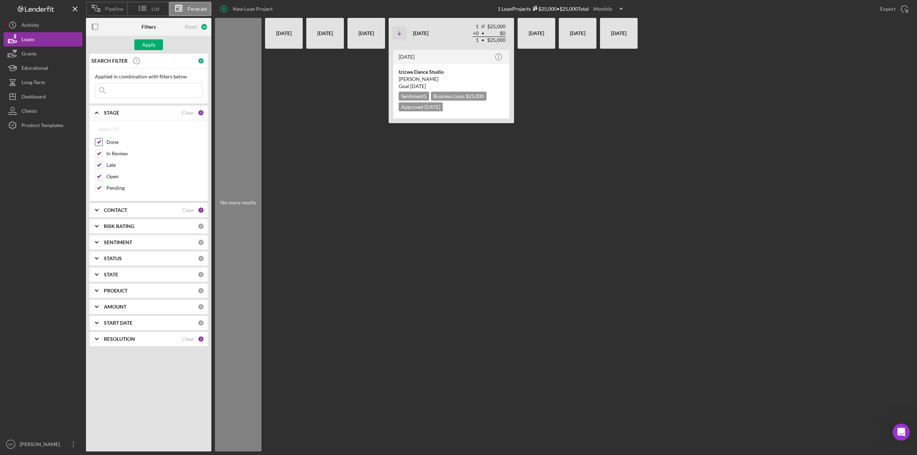
click at [99, 143] on input "Done" at bounding box center [98, 142] width 7 height 7
checkbox input "false"
click at [152, 39] on div "Apply" at bounding box center [148, 44] width 13 height 11
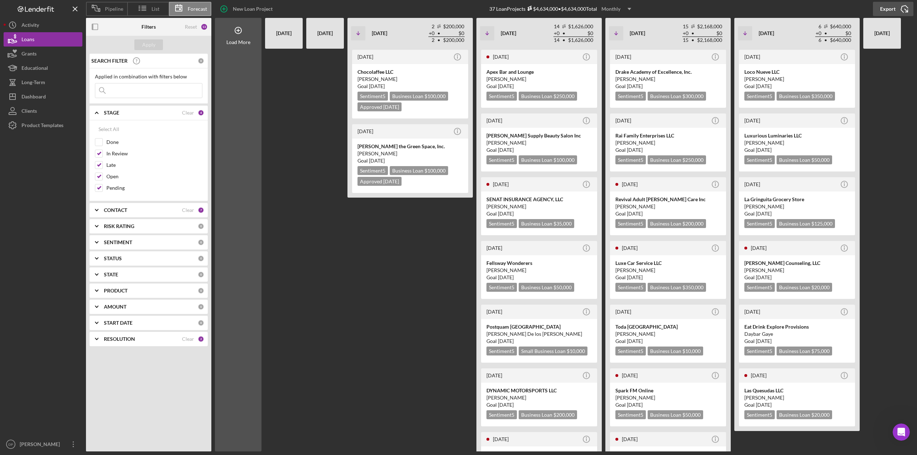
click at [896, 8] on icon "Icon/Export" at bounding box center [905, 9] width 18 height 18
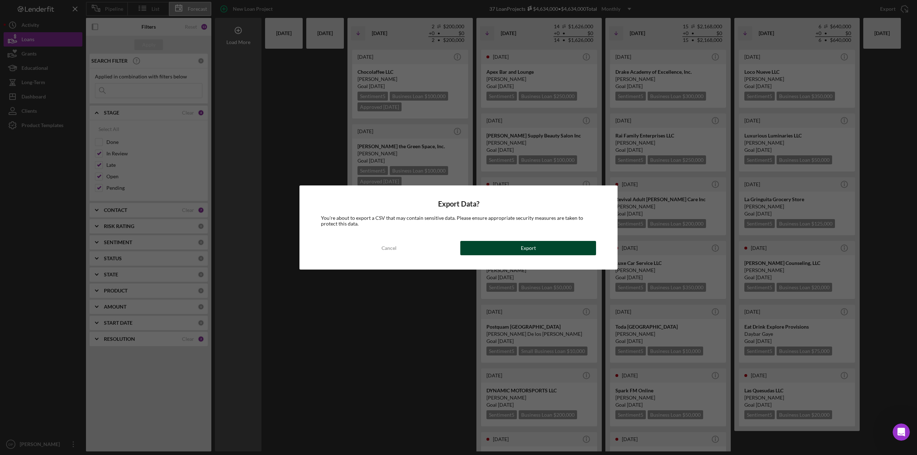
click at [489, 247] on button "Export" at bounding box center [528, 248] width 136 height 14
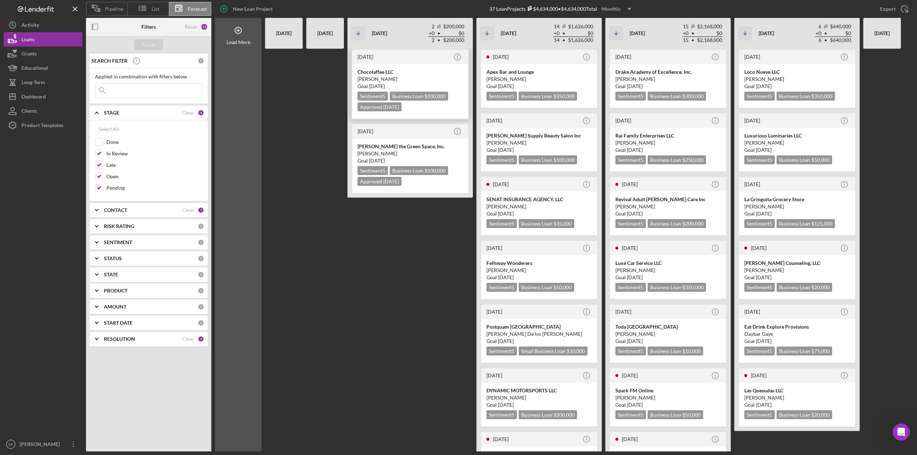
drag, startPoint x: 315, startPoint y: 96, endPoint x: 446, endPoint y: 83, distance: 132.1
click at [315, 96] on div at bounding box center [325, 250] width 38 height 403
click at [893, 10] on div "Export" at bounding box center [887, 9] width 15 height 14
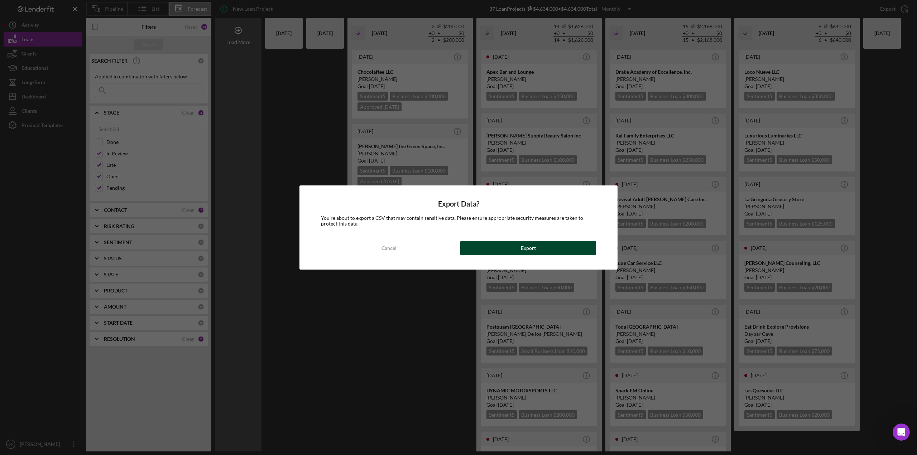
click at [511, 247] on button "Export" at bounding box center [528, 248] width 136 height 14
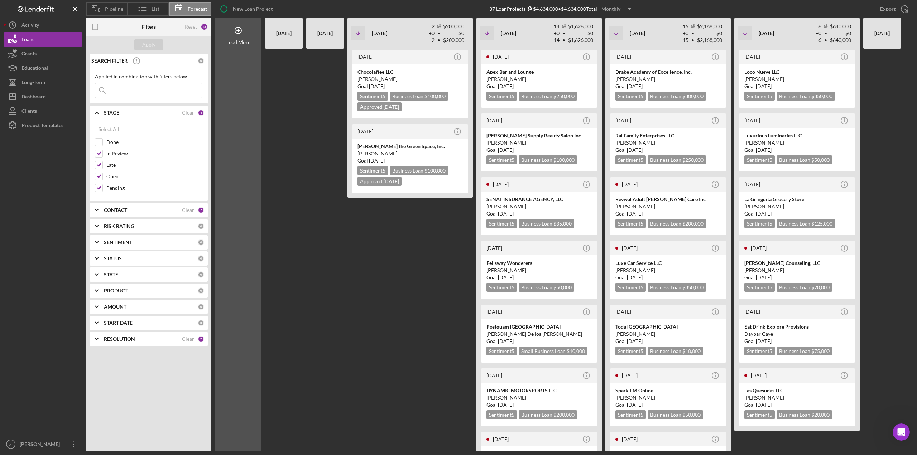
drag, startPoint x: 759, startPoint y: 7, endPoint x: 756, endPoint y: 10, distance: 4.6
click at [759, 7] on div "New Loan Project 37 Loan Projects $4,634,000 • $4,634,000 Total Monthly Icon/Dr…" at bounding box center [562, 9] width 702 height 18
